Goal: Task Accomplishment & Management: Complete application form

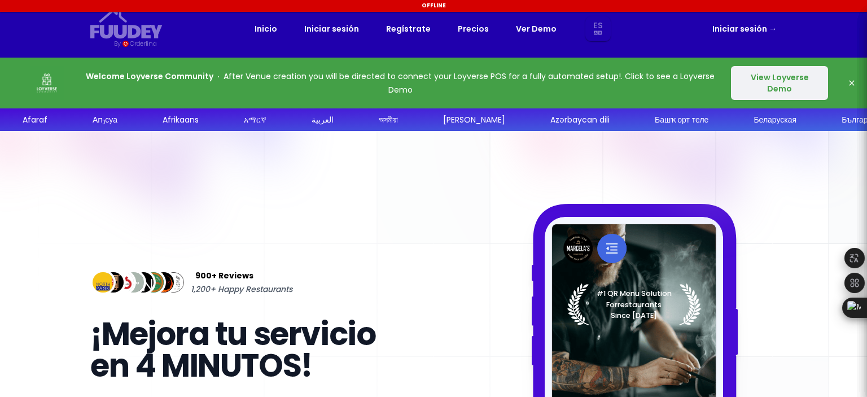
select select "es"
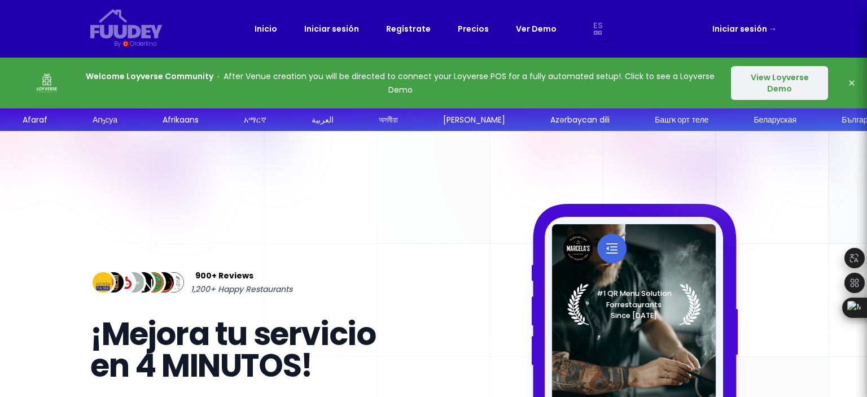
select select "es"
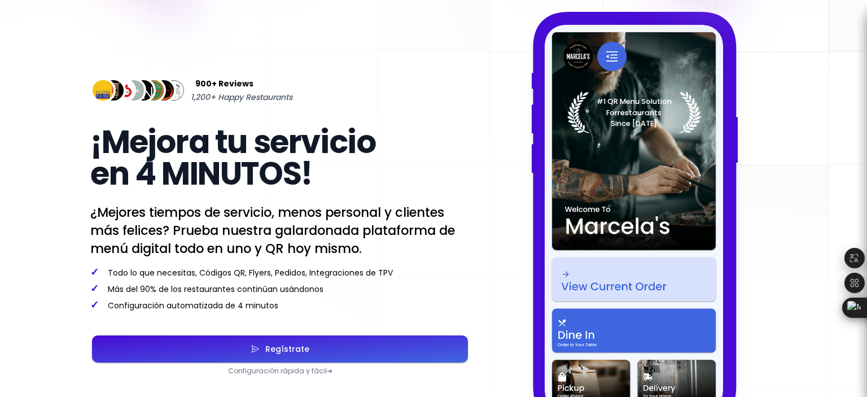
scroll to position [226, 0]
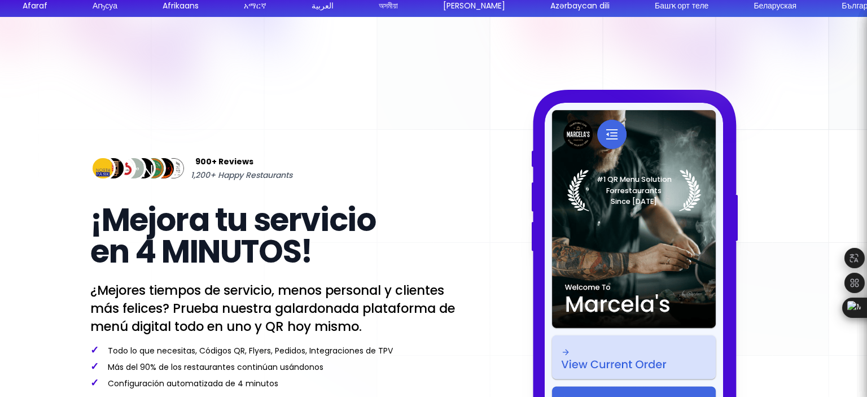
select select "es"
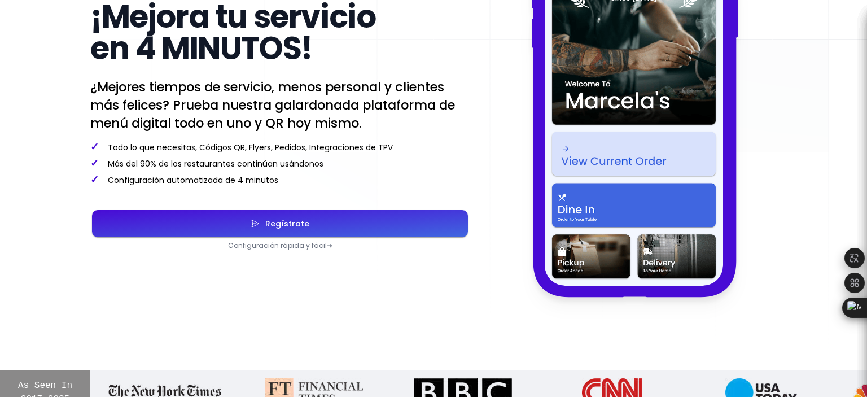
scroll to position [339, 0]
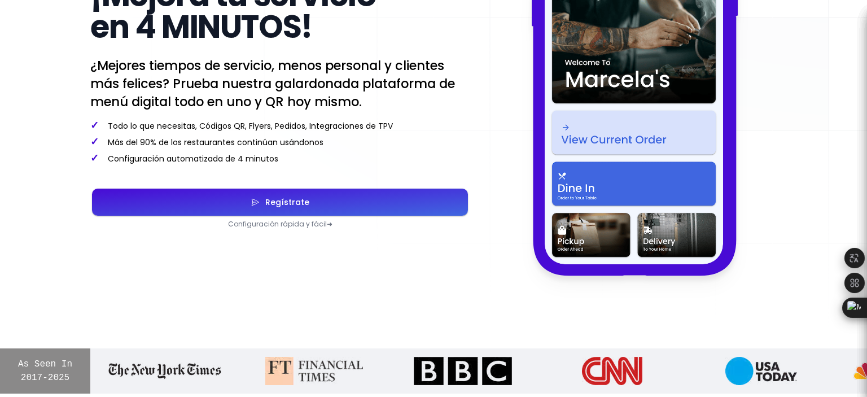
click at [300, 200] on div "Regístrate" at bounding box center [285, 202] width 50 height 8
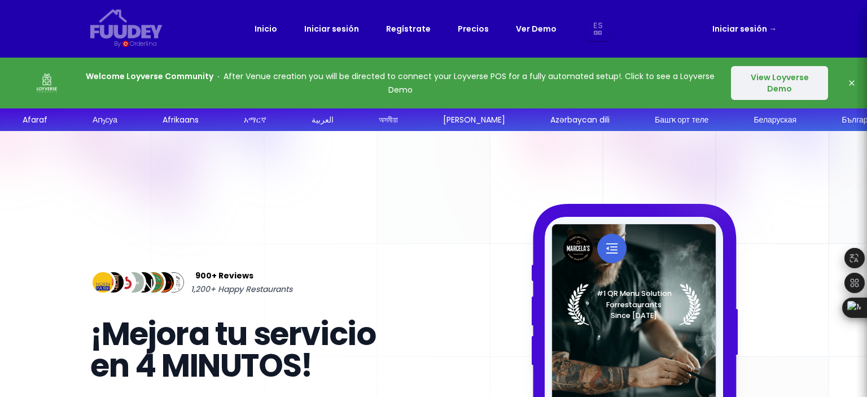
select select "es"
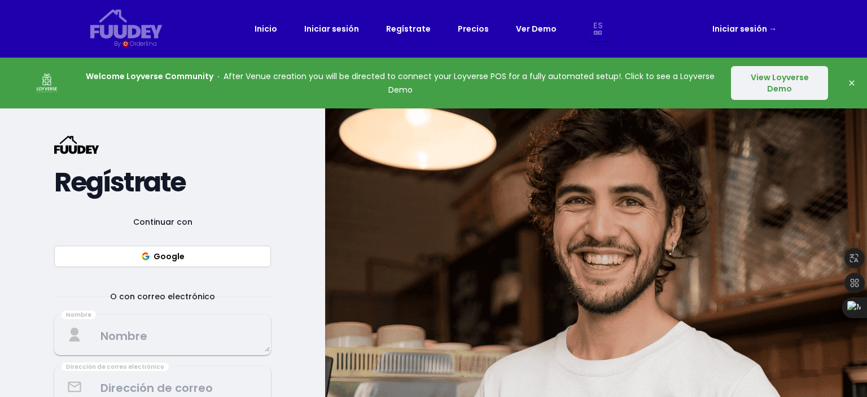
click at [192, 259] on button "Google" at bounding box center [162, 256] width 217 height 21
select select "es"
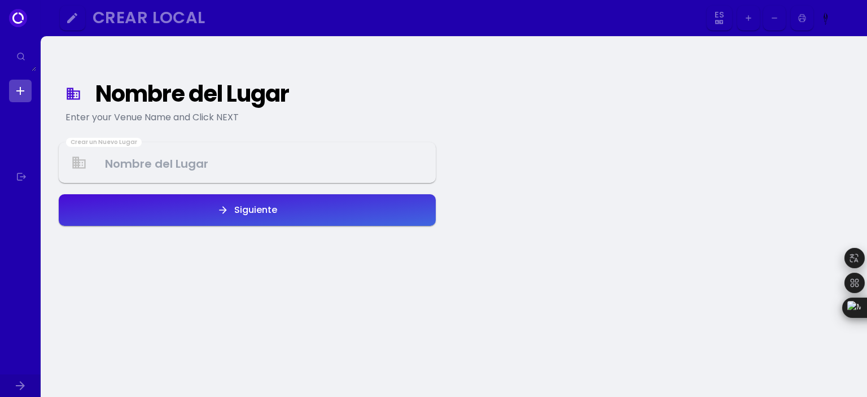
click at [215, 167] on Venue at bounding box center [247, 162] width 375 height 33
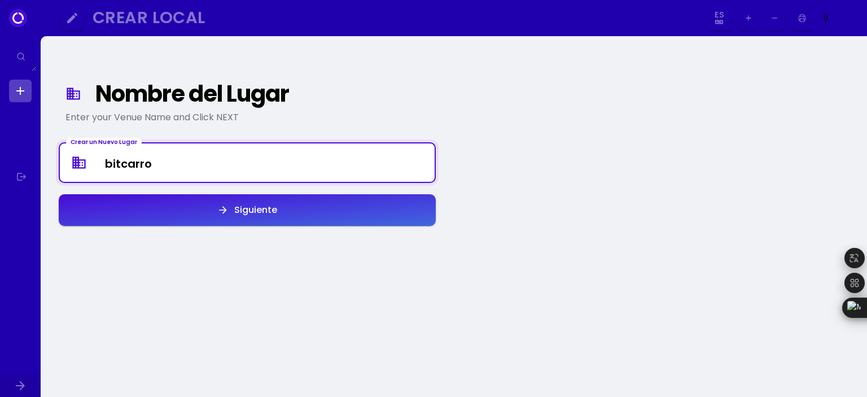
type Venue "bitcarro"
click at [263, 215] on div "Siguiente" at bounding box center [253, 210] width 49 height 9
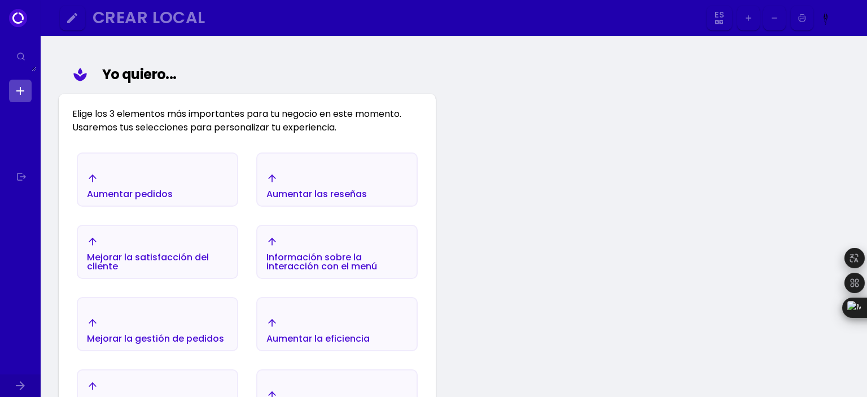
scroll to position [131, 0]
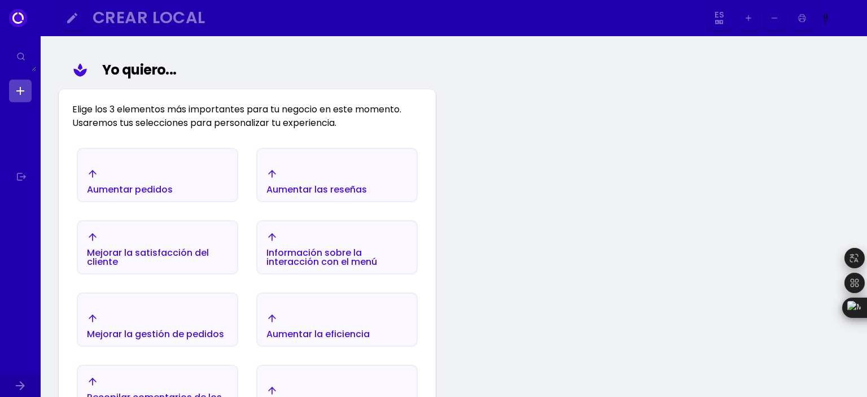
click at [152, 183] on font "Aumentar pedidos" at bounding box center [130, 189] width 86 height 13
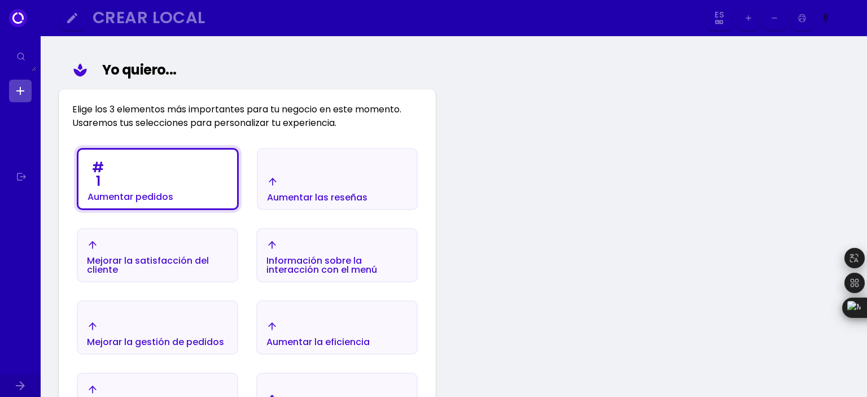
scroll to position [187, 0]
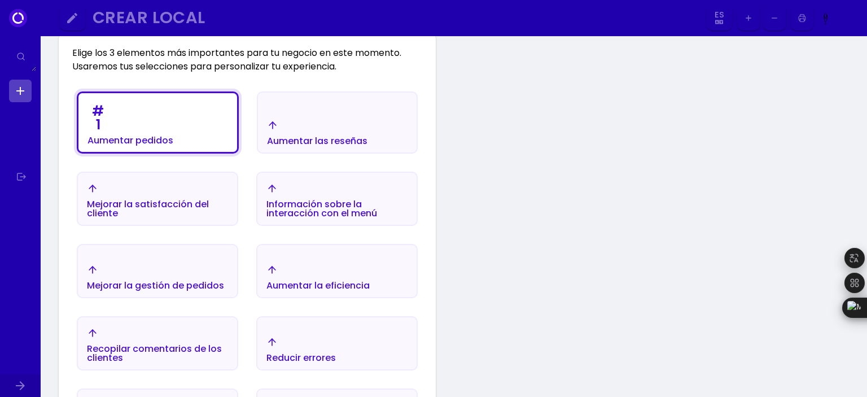
click at [156, 204] on font "Mejorar la satisfacción del cliente" at bounding box center [148, 209] width 122 height 22
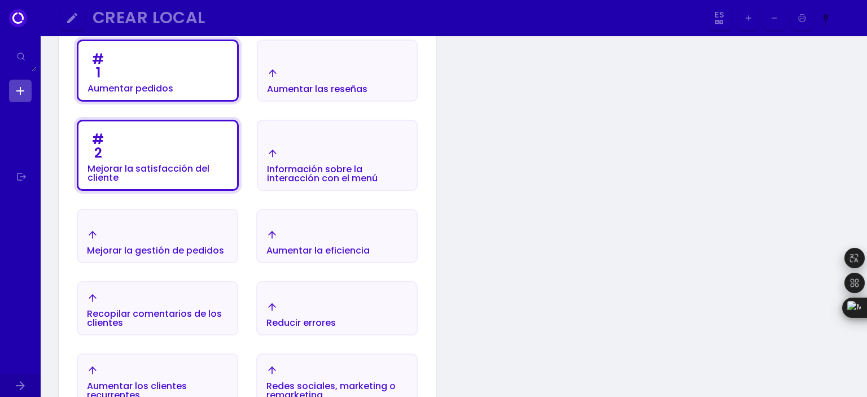
scroll to position [244, 0]
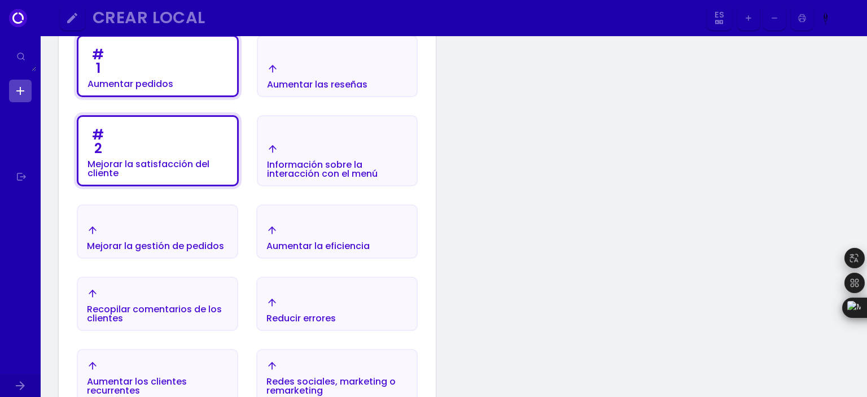
click at [155, 241] on font "Mejorar la gestión de pedidos" at bounding box center [155, 245] width 137 height 13
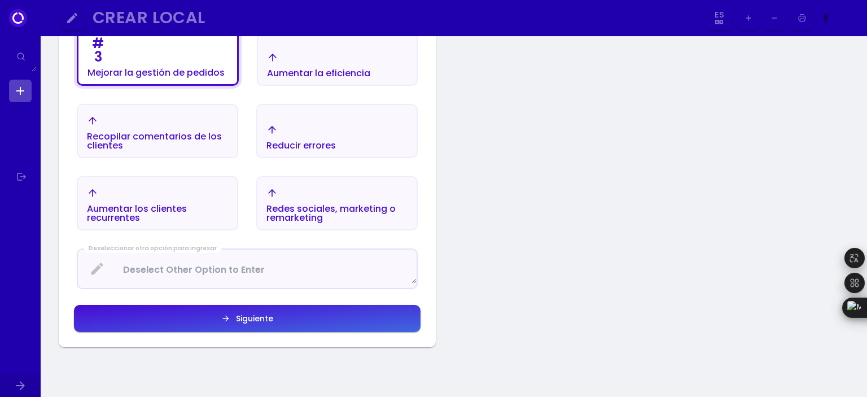
scroll to position [470, 0]
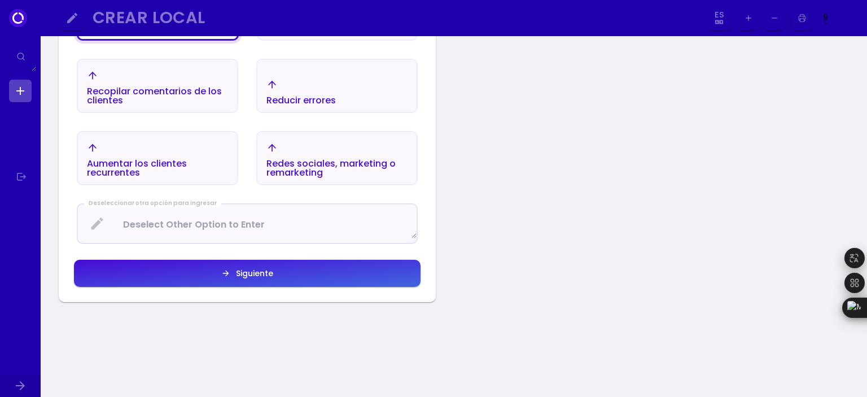
click at [277, 272] on button "Siguiente" at bounding box center [247, 273] width 347 height 27
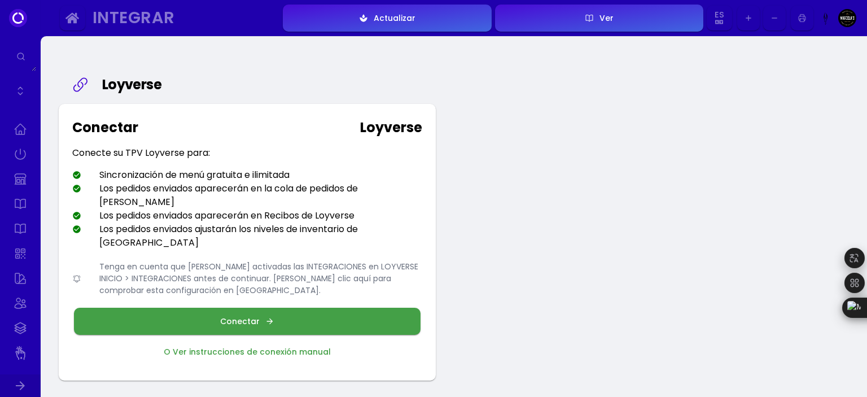
click at [78, 251] on icon at bounding box center [76, 279] width 9 height 56
click at [220, 308] on button "Conectar" at bounding box center [247, 321] width 347 height 27
